Goal: Transaction & Acquisition: Purchase product/service

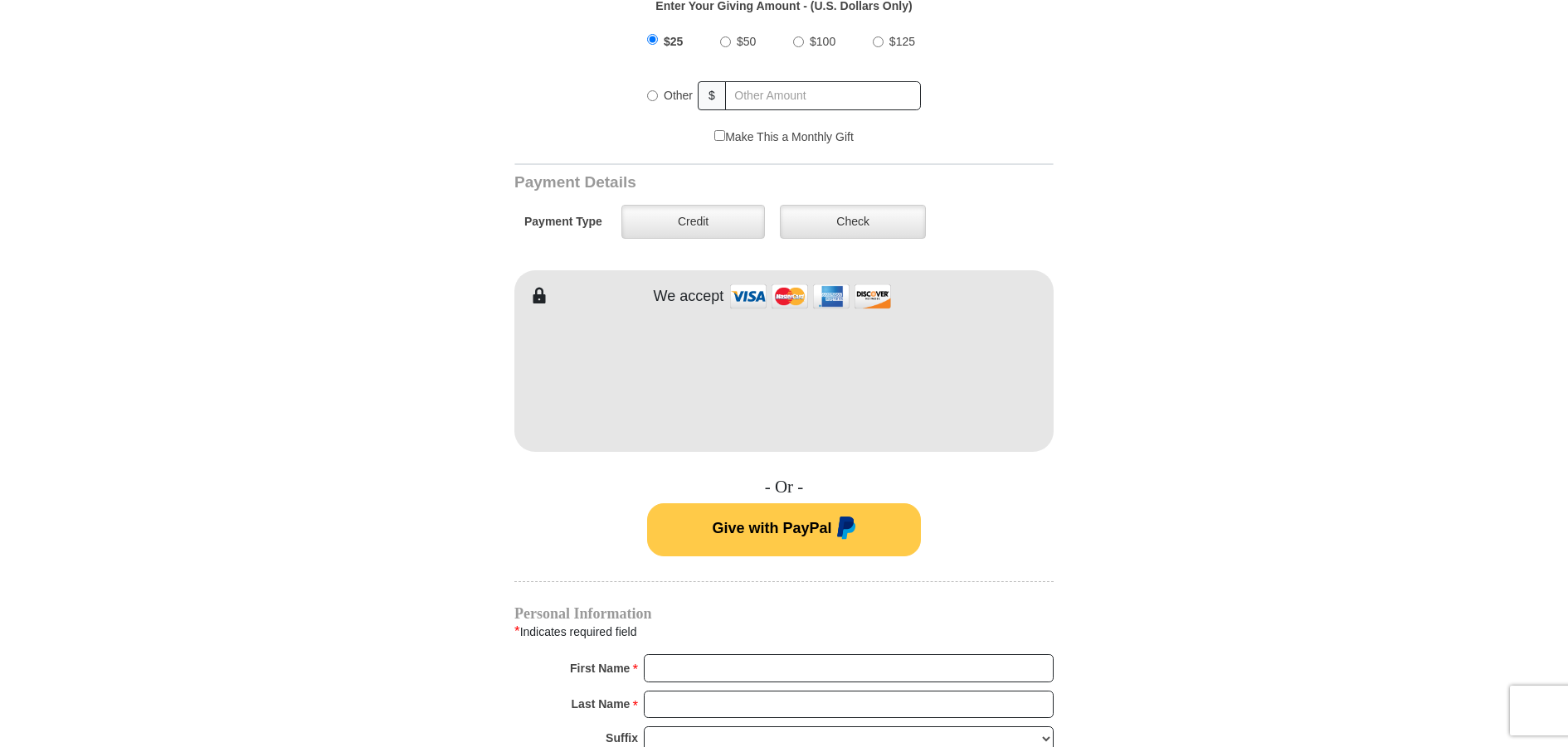
scroll to position [721, 0]
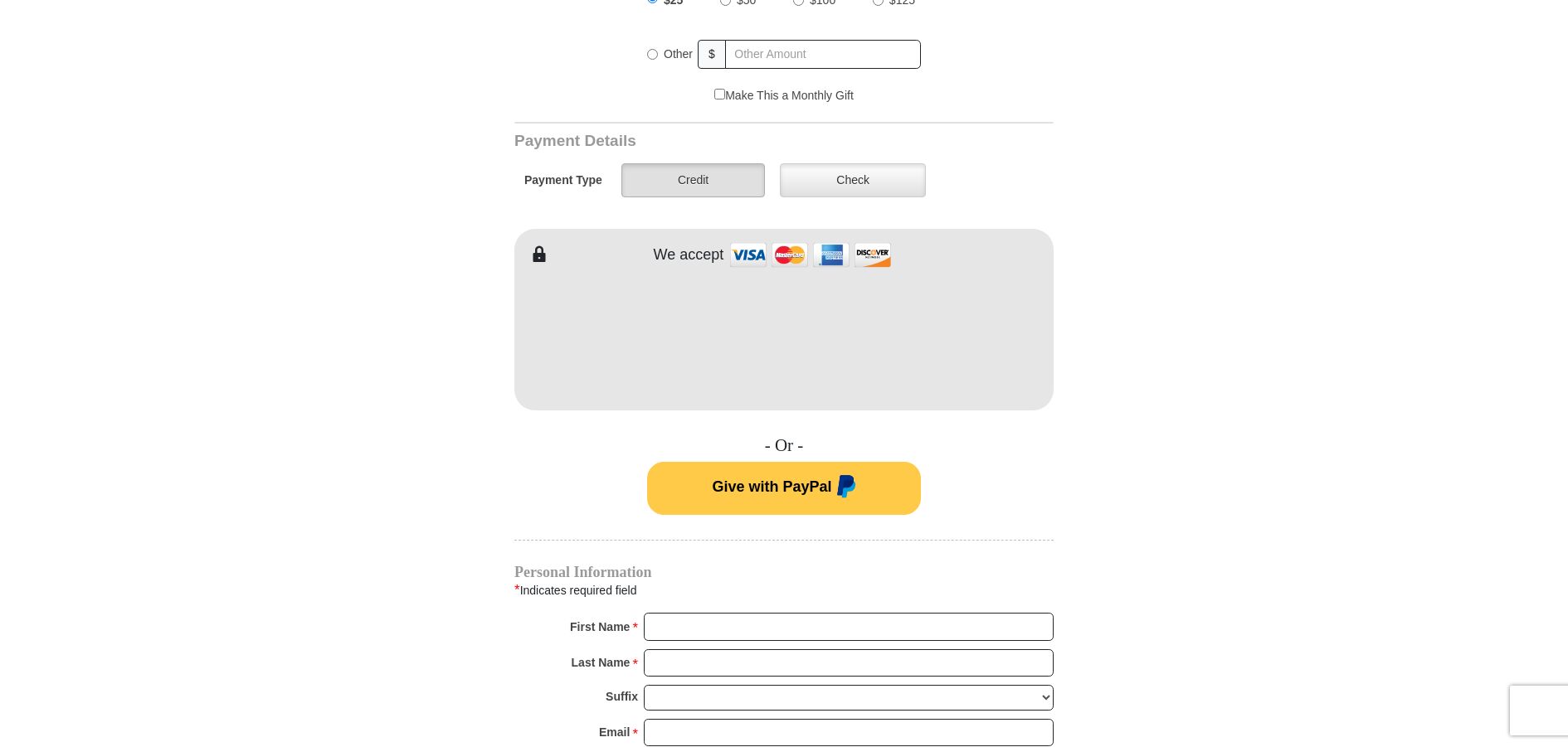
click at [699, 166] on label "Credit" at bounding box center [693, 181] width 143 height 34
click at [0, 0] on input "Credit" at bounding box center [0, 0] width 0 height 0
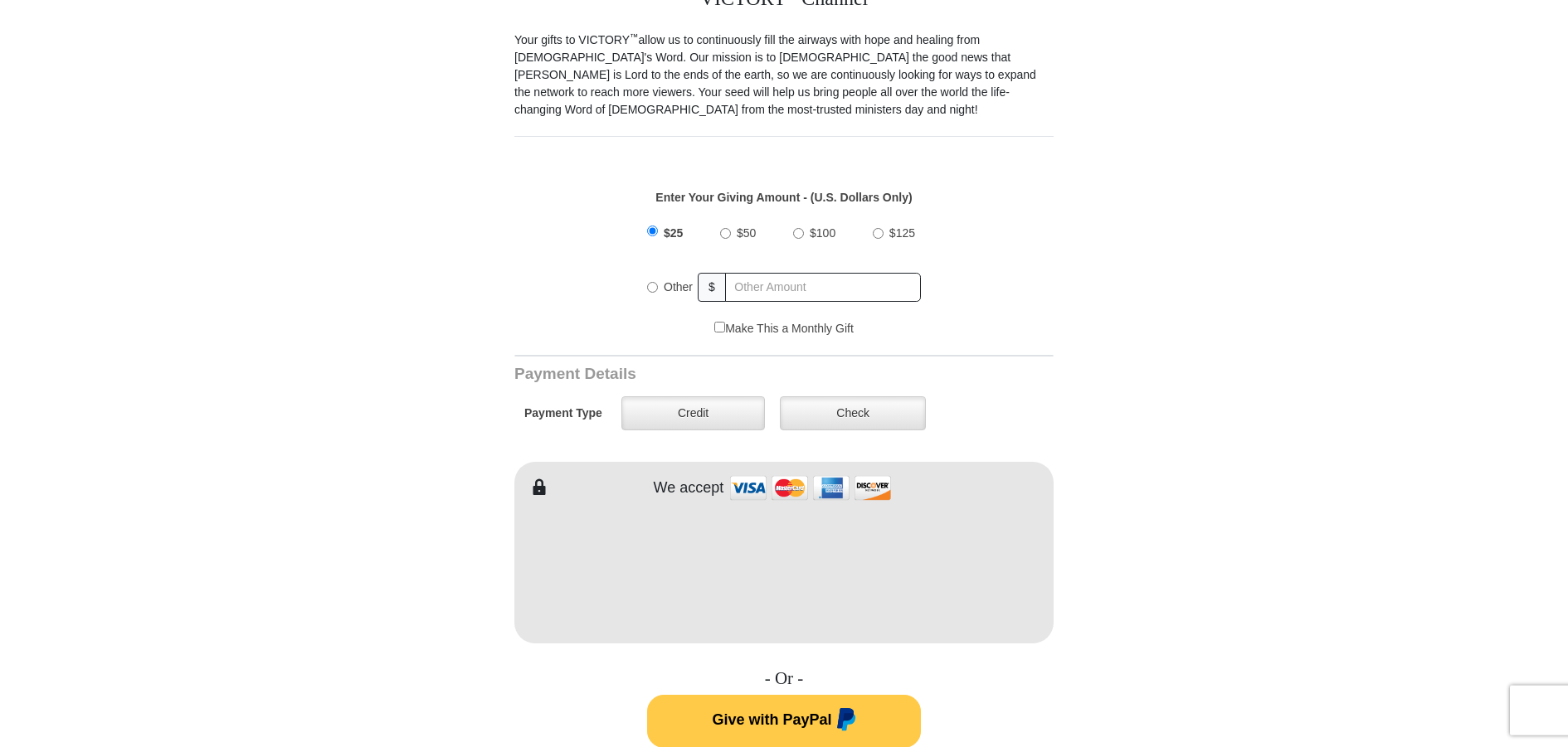
scroll to position [577, 0]
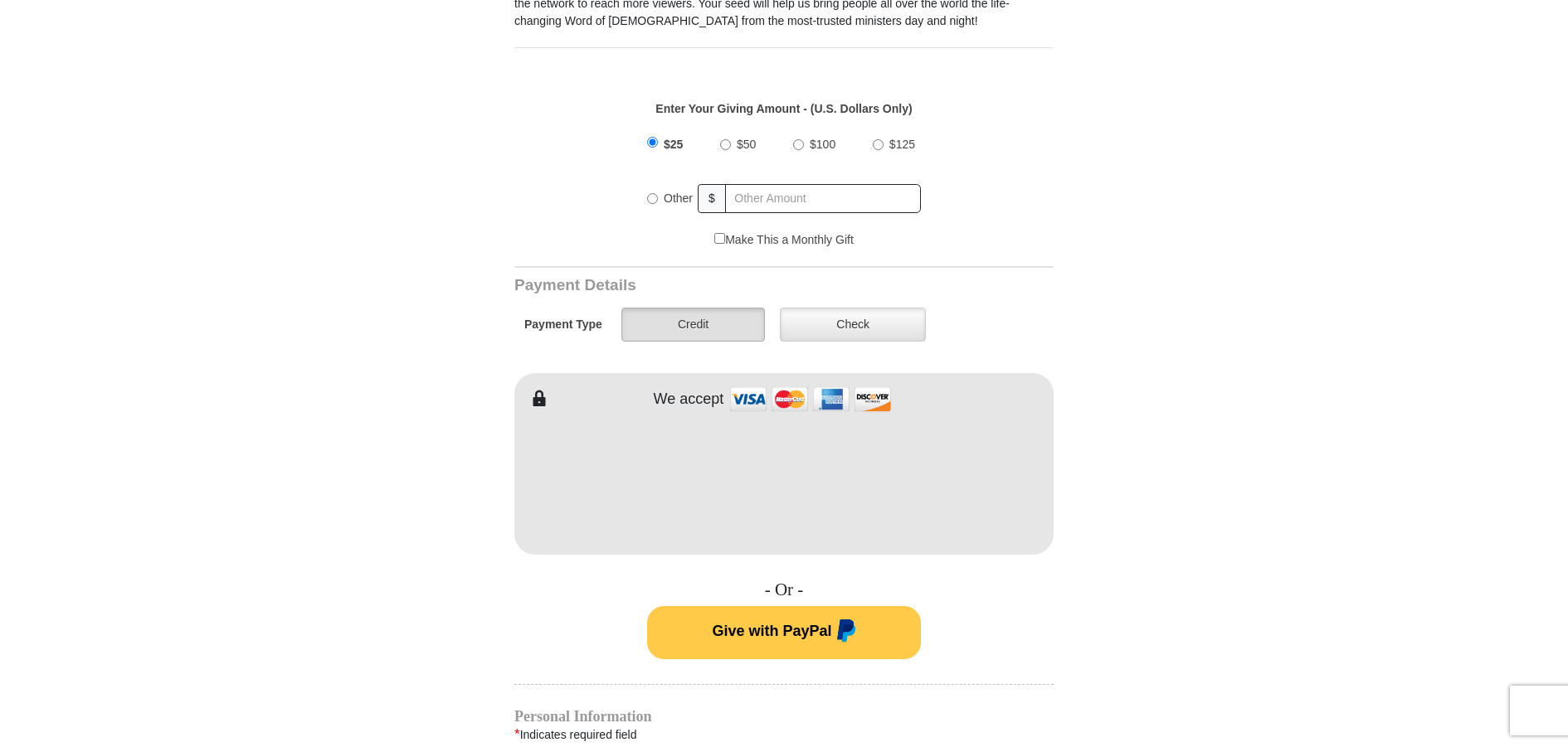
click at [687, 314] on label "Credit" at bounding box center [693, 325] width 143 height 34
click at [0, 0] on input "Credit" at bounding box center [0, 0] width 0 height 0
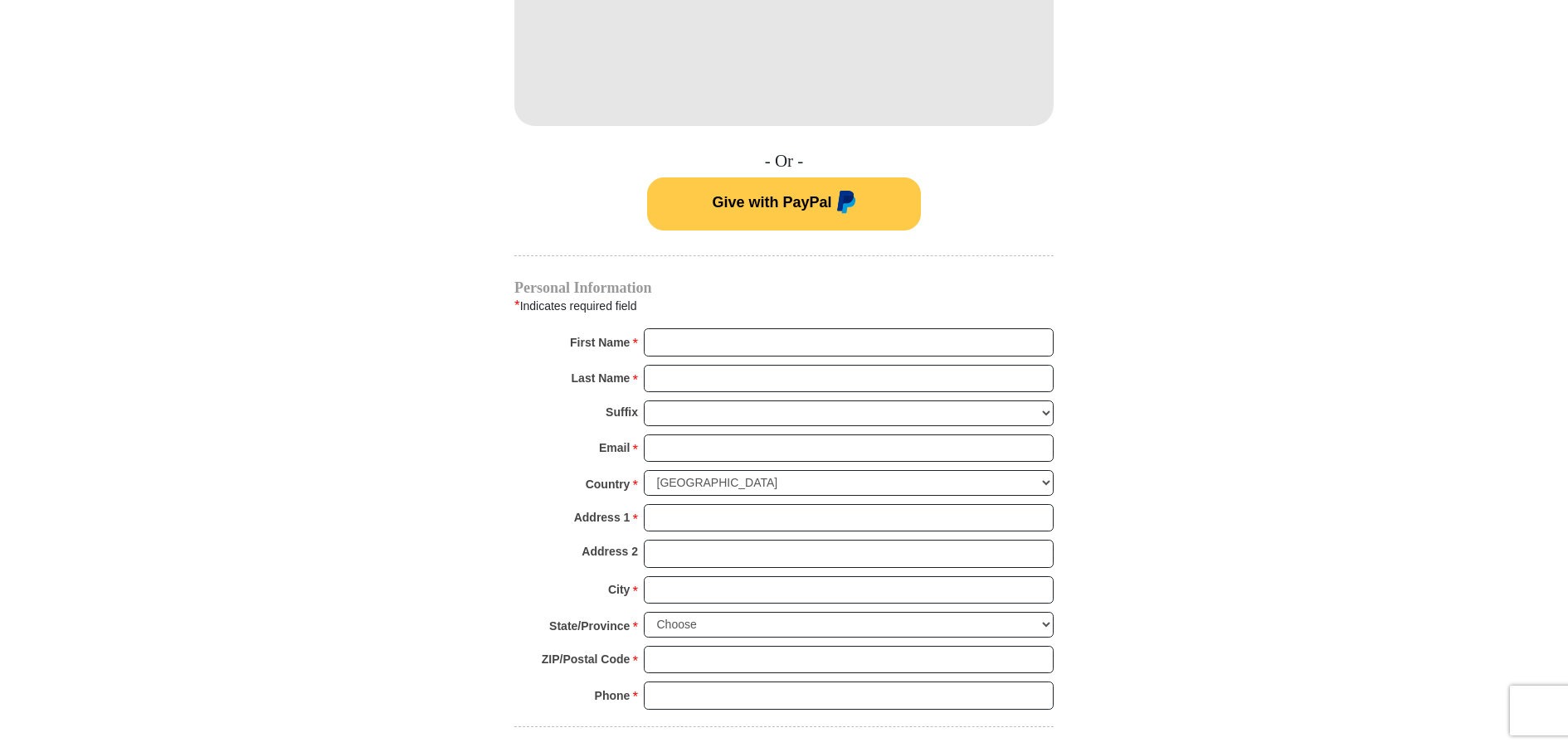
scroll to position [1010, 0]
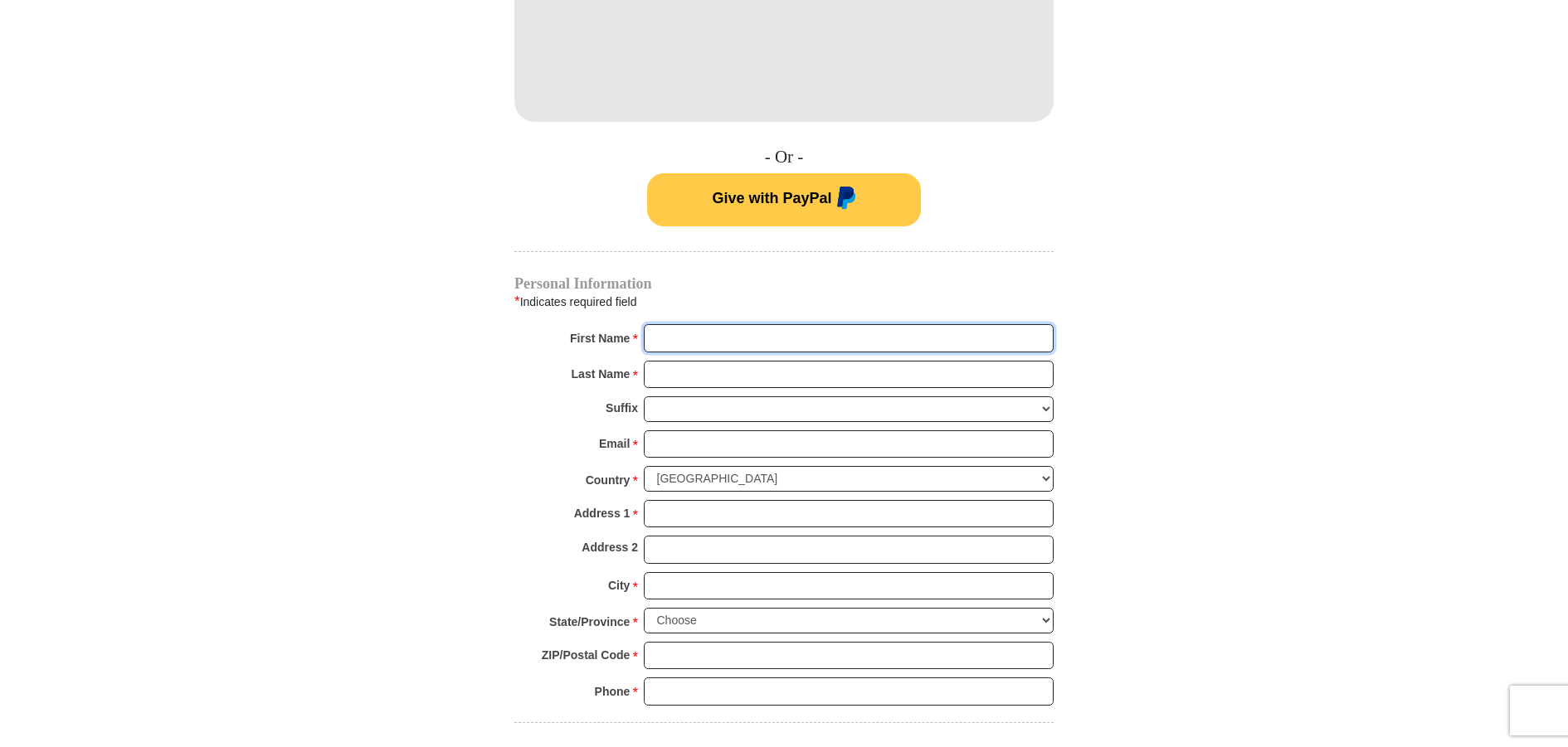
click at [700, 324] on input "First Name *" at bounding box center [849, 338] width 409 height 28
type input "Carol"
type input "Lee"
type input "cjslee@bellsouth.net"
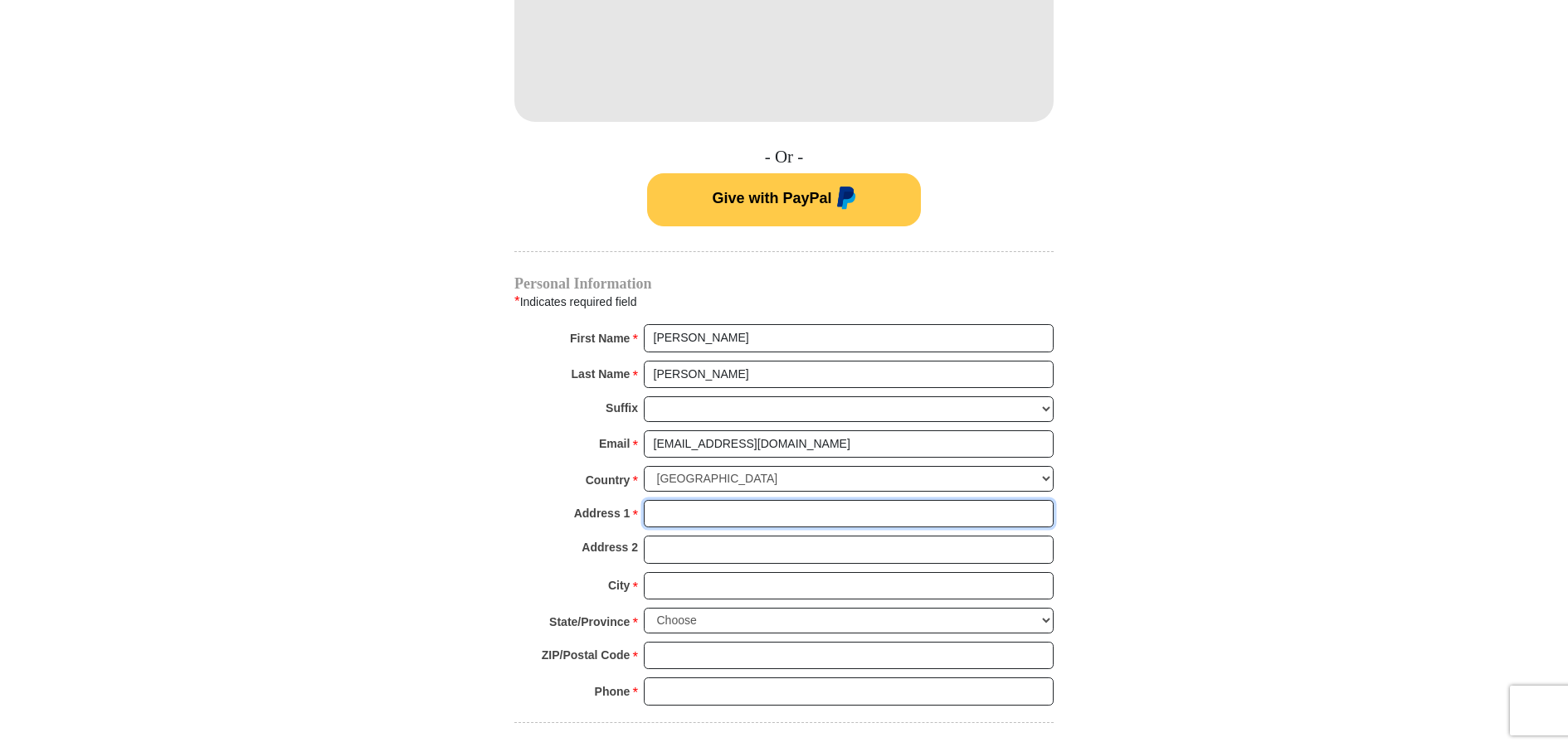
type input "2151 EPPINGER BRIDGE RD"
type input "CONCORD GA"
type input "Concord"
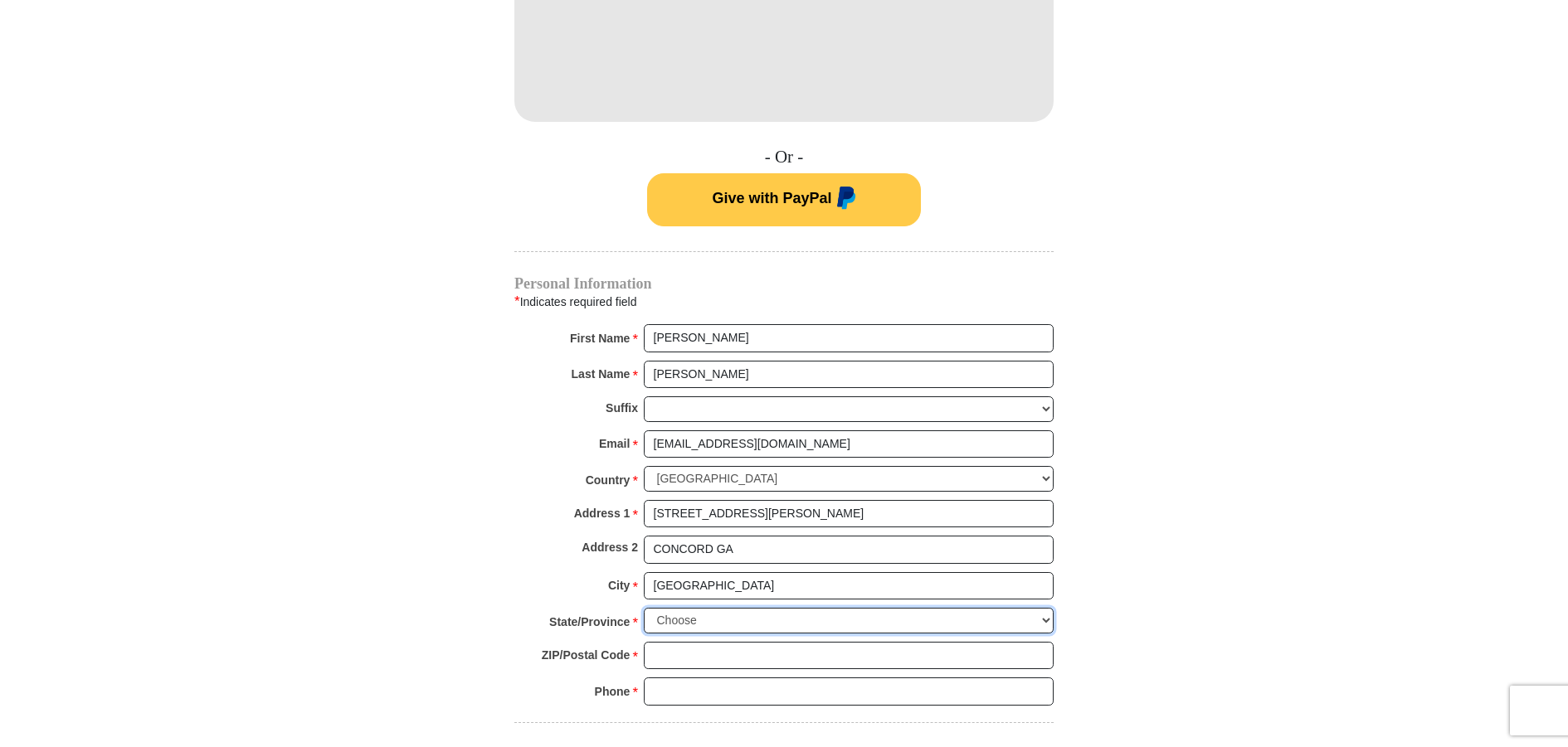
select select "GA"
type input "30206-3148"
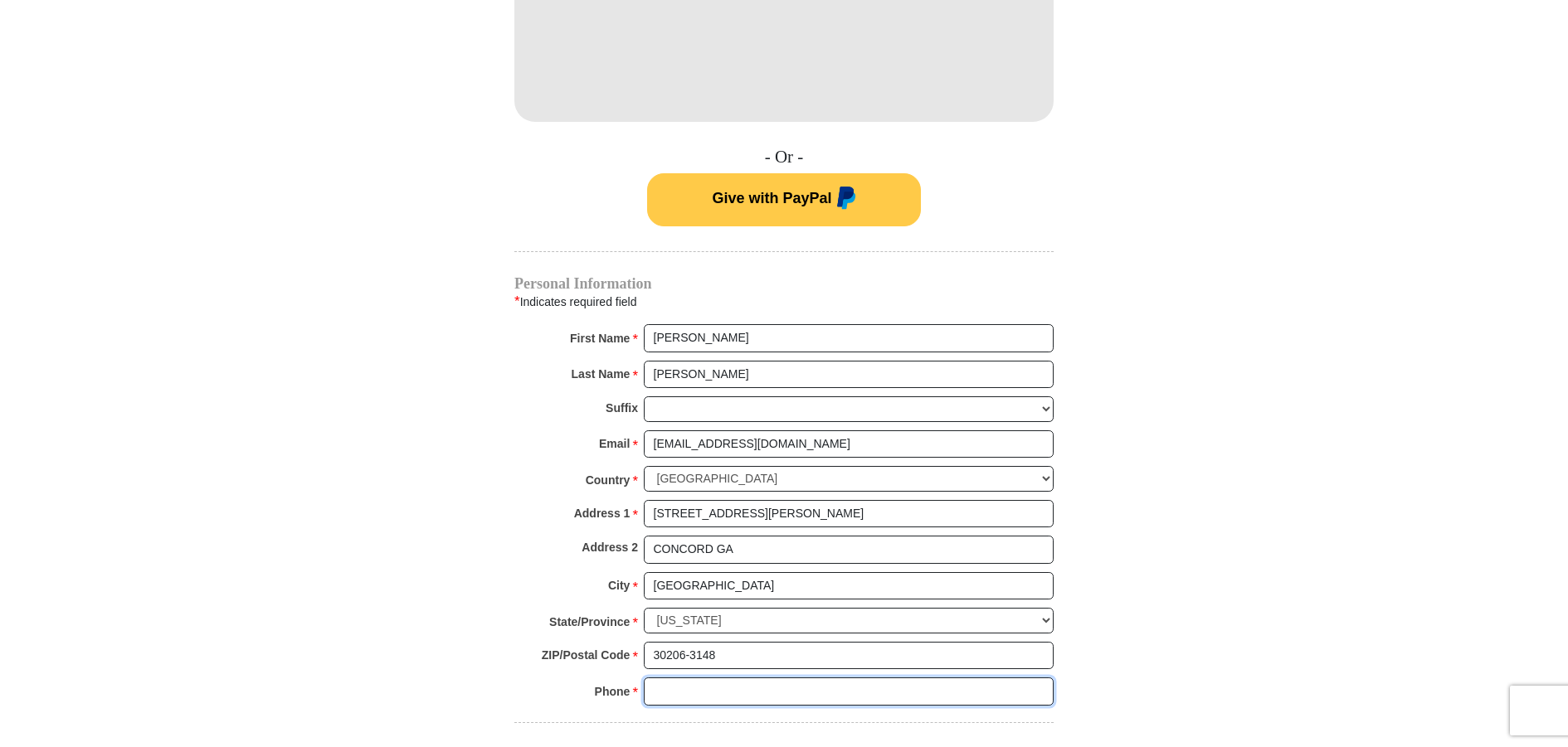
type input "7708845306"
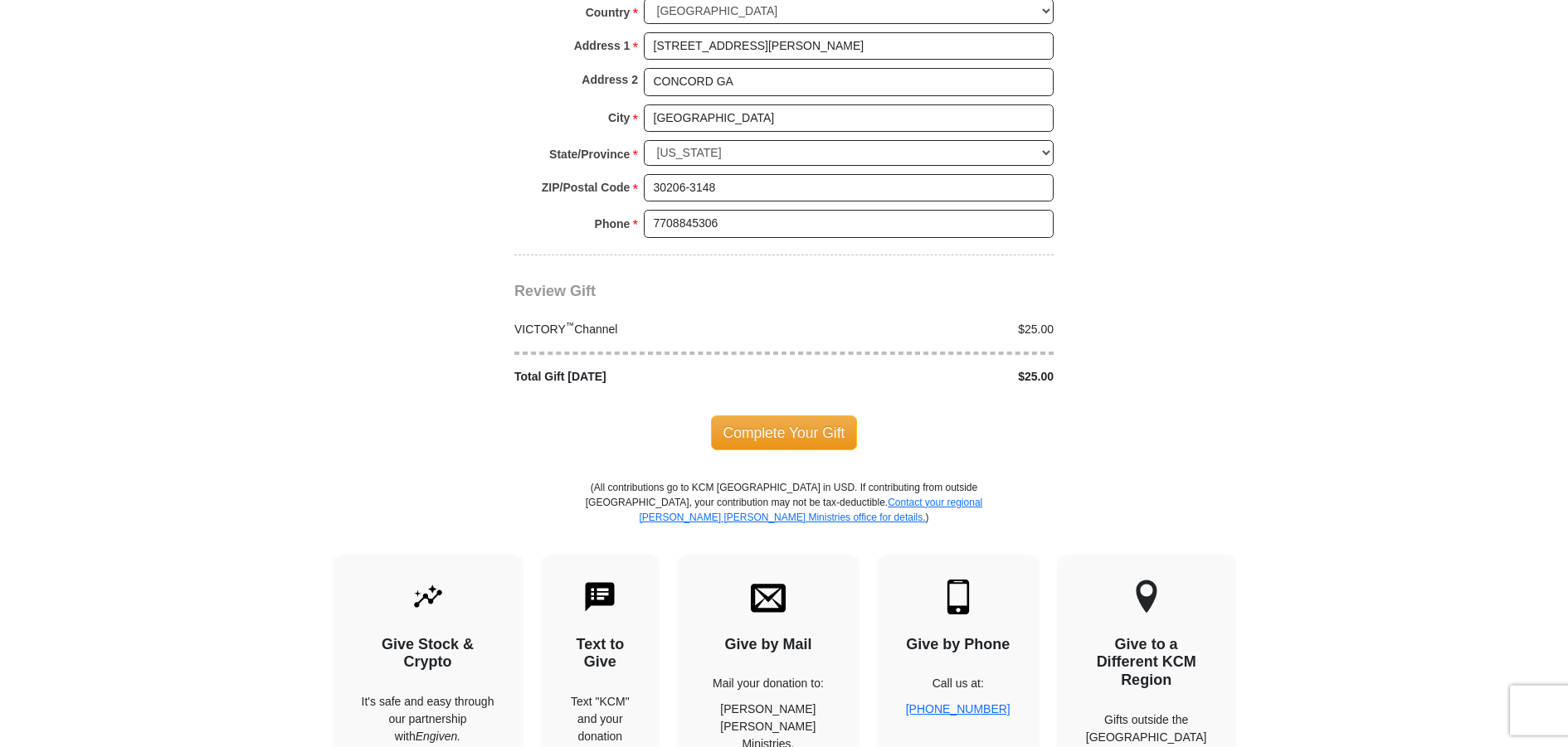
scroll to position [1587, 0]
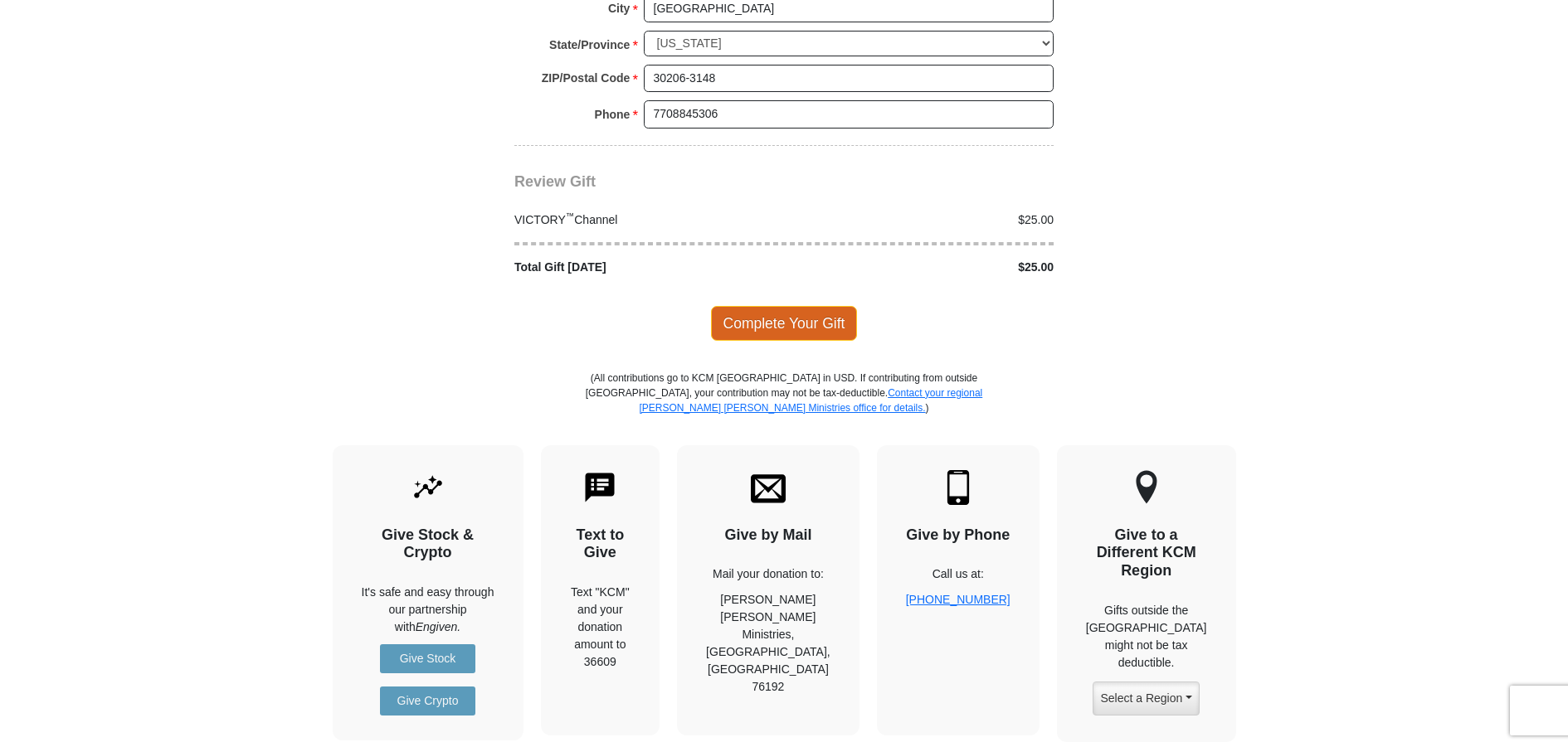
click at [770, 310] on span "Complete Your Gift" at bounding box center [784, 323] width 147 height 35
